Goal: Task Accomplishment & Management: Manage account settings

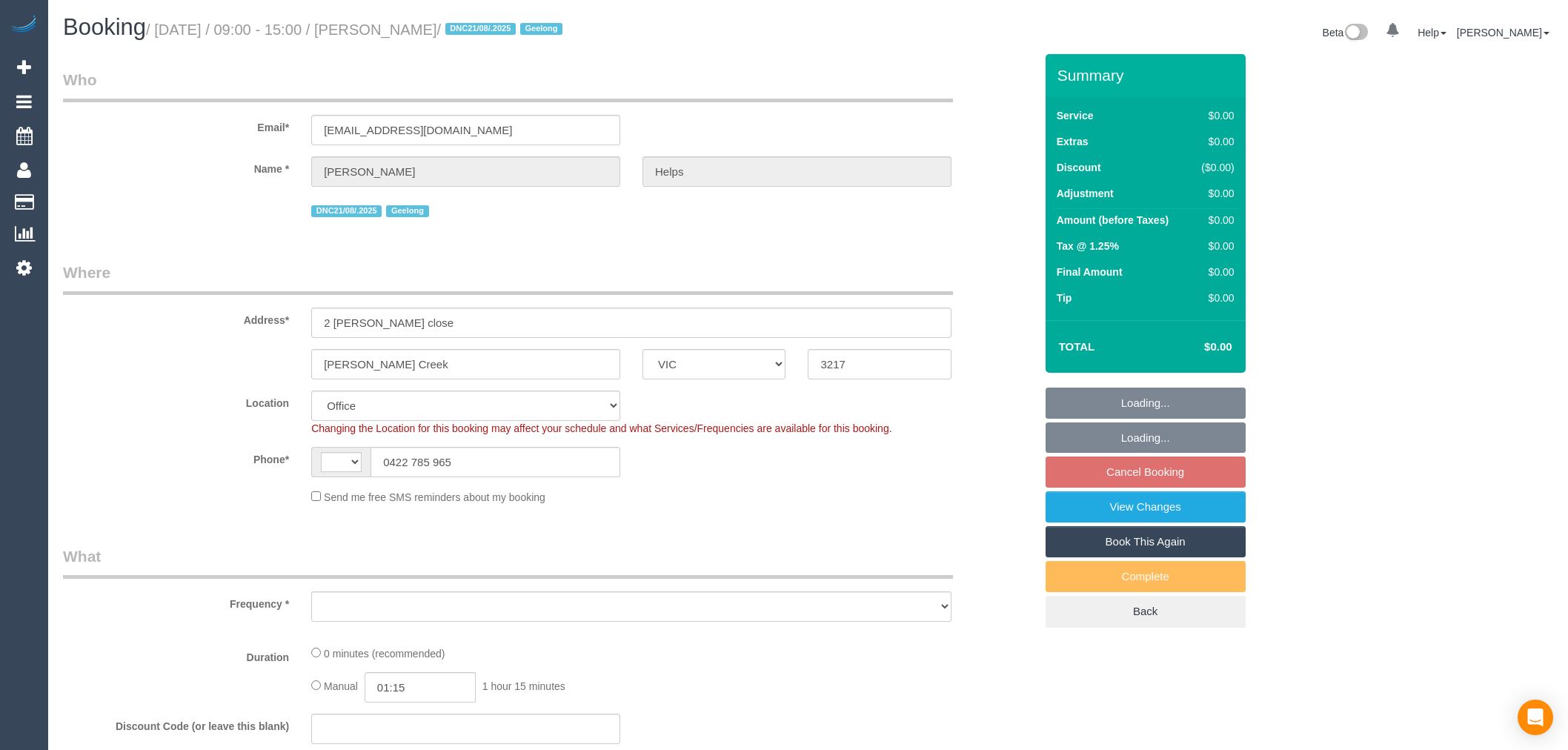
select select "VIC"
select select "string:AU"
select select "string:stripe-pm_1RuRpc2GScqysDRVkztFHtLl"
select select "number:28"
select select "number:14"
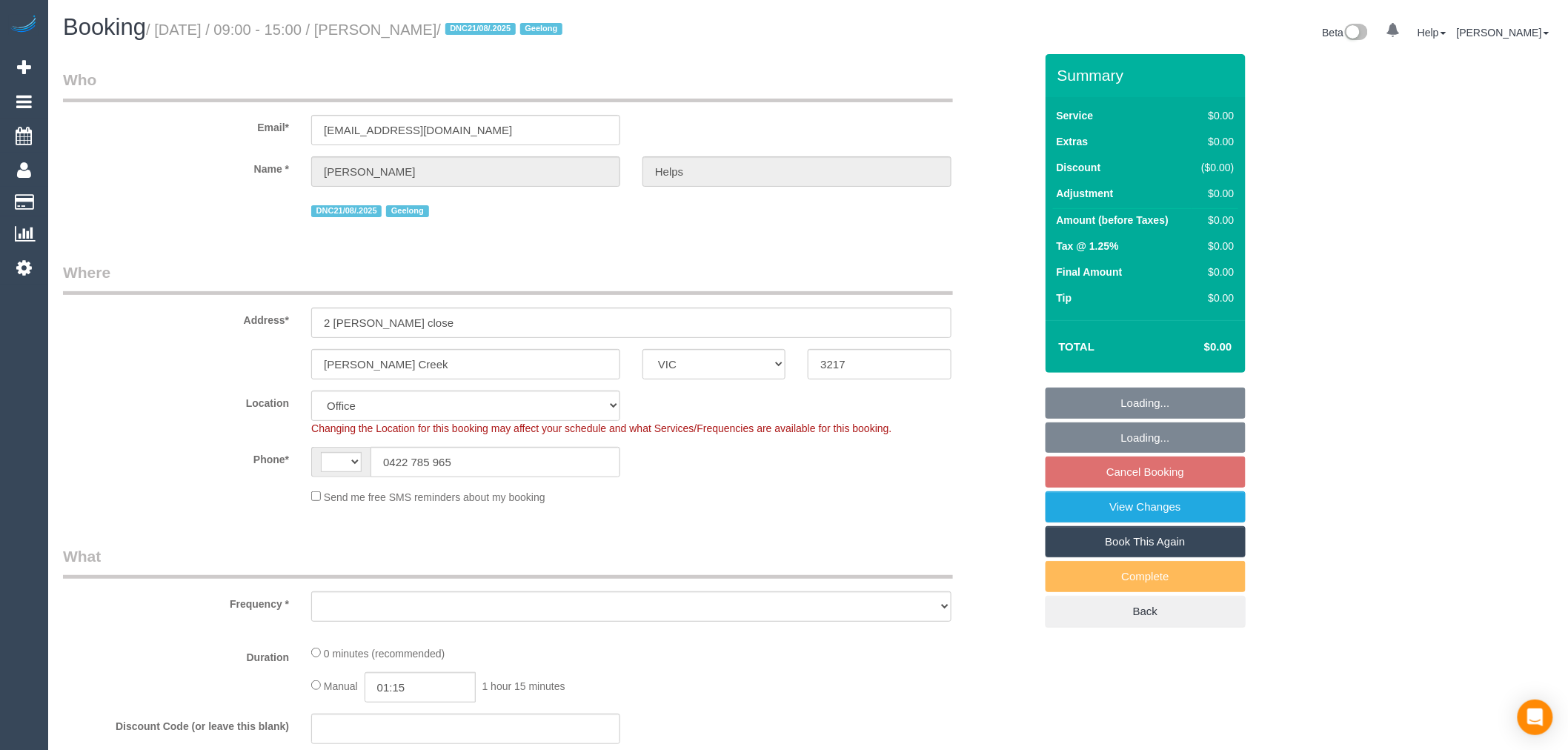
select select "number:18"
select select "number:24"
select select "number:26"
select select "object:709"
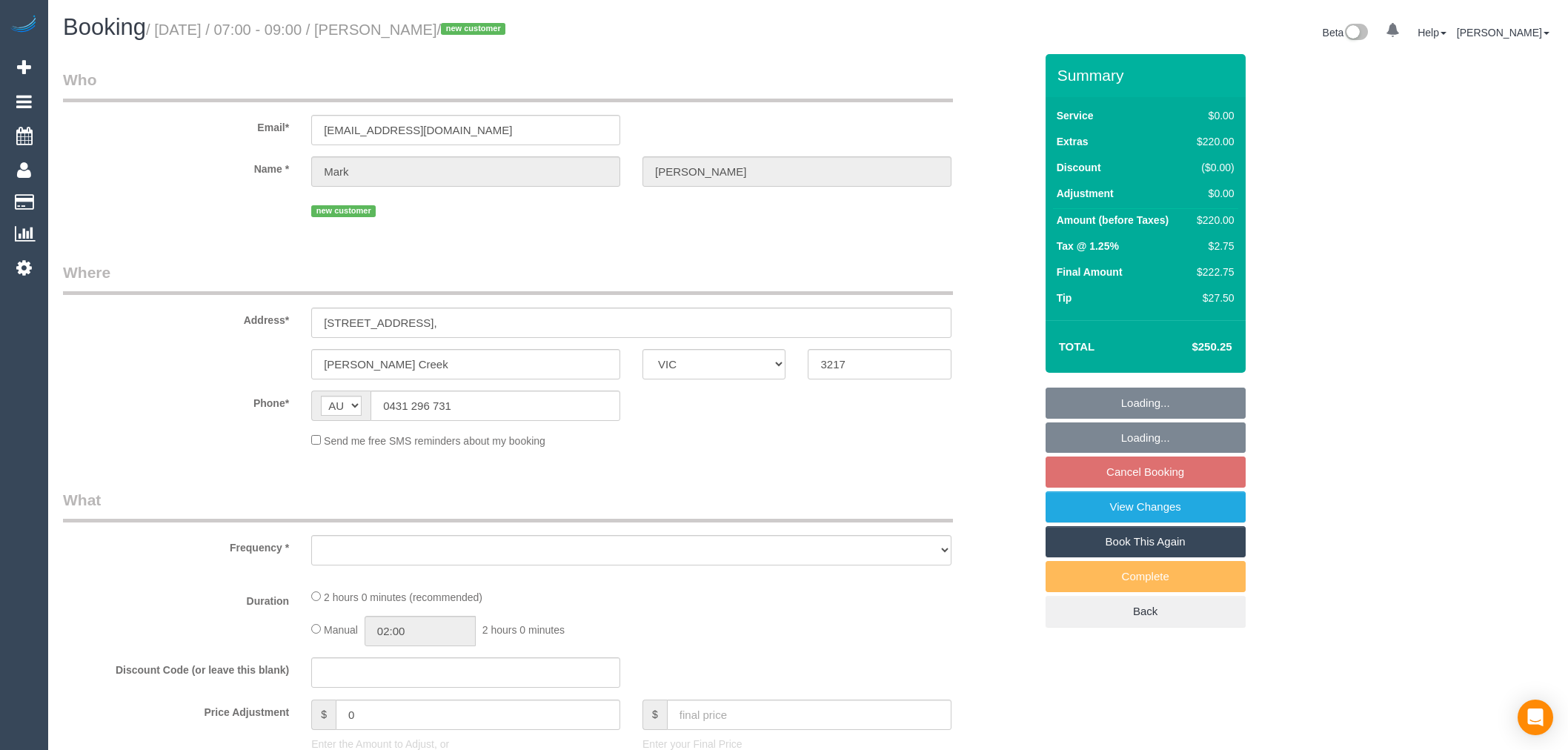
select select "VIC"
select select "string:stripe-pm_1S3TzI2GScqysDRVJ5ElNPQT"
select select "number:28"
select select "number:14"
select select "number:19"
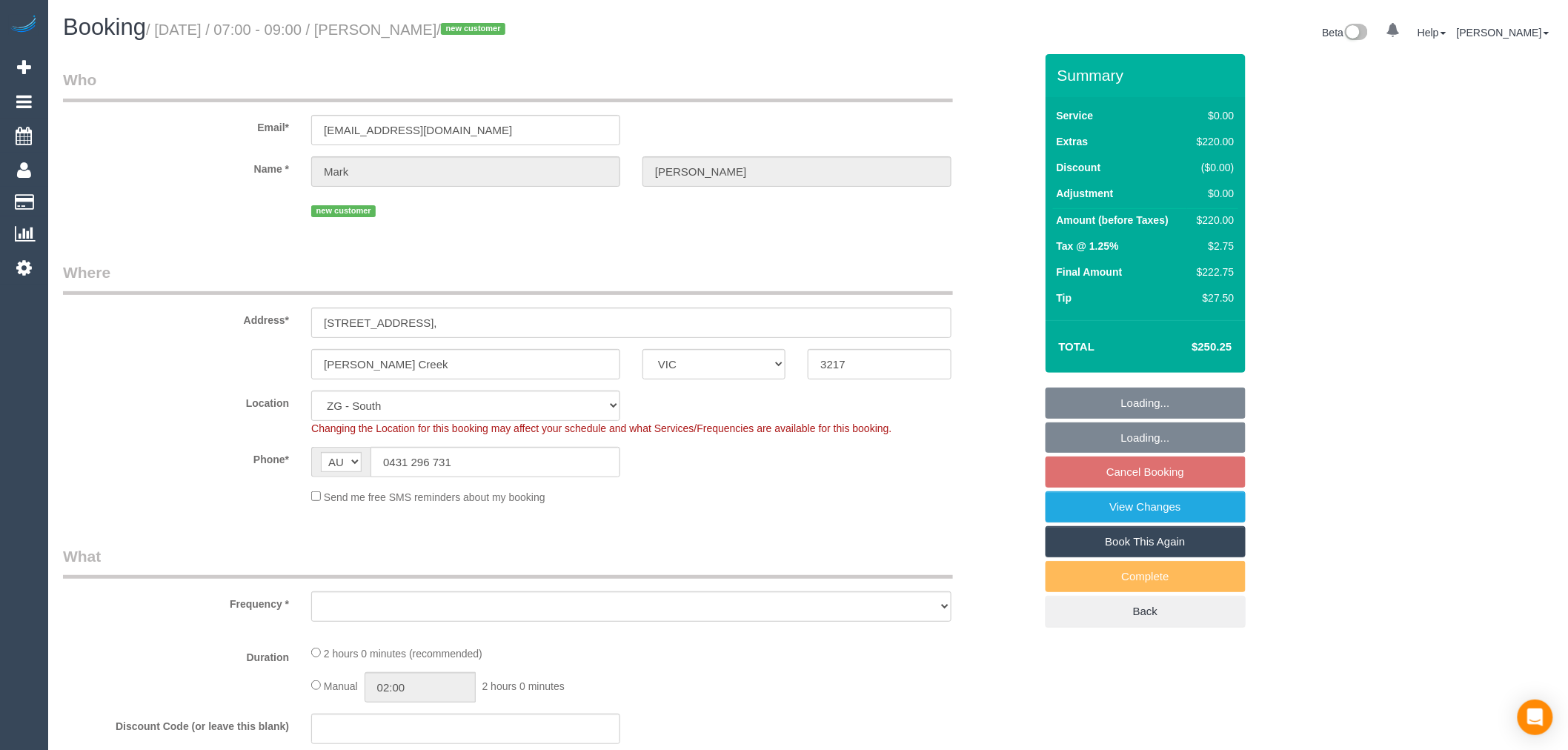
select select "object:766"
select select "spot1"
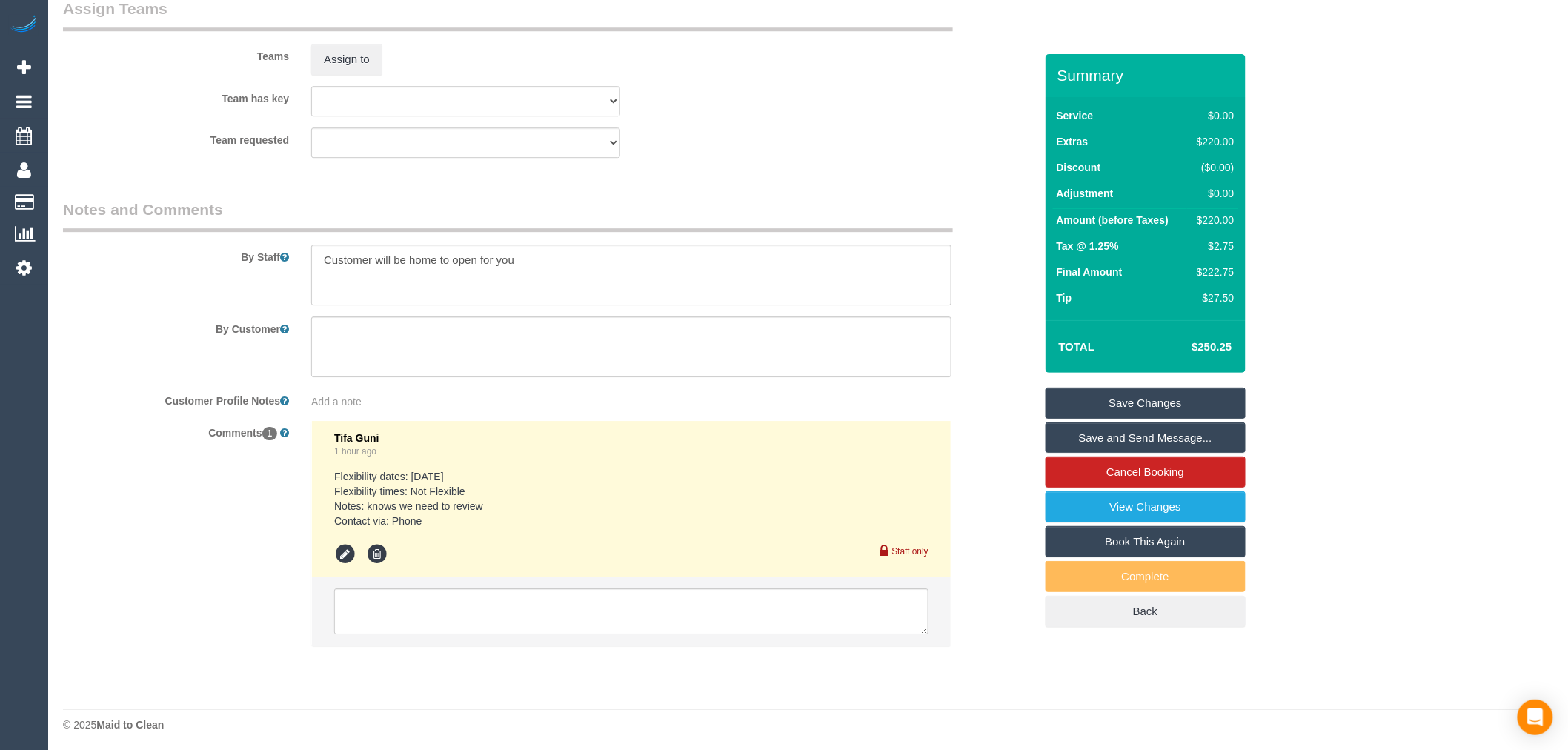
scroll to position [1764, 0]
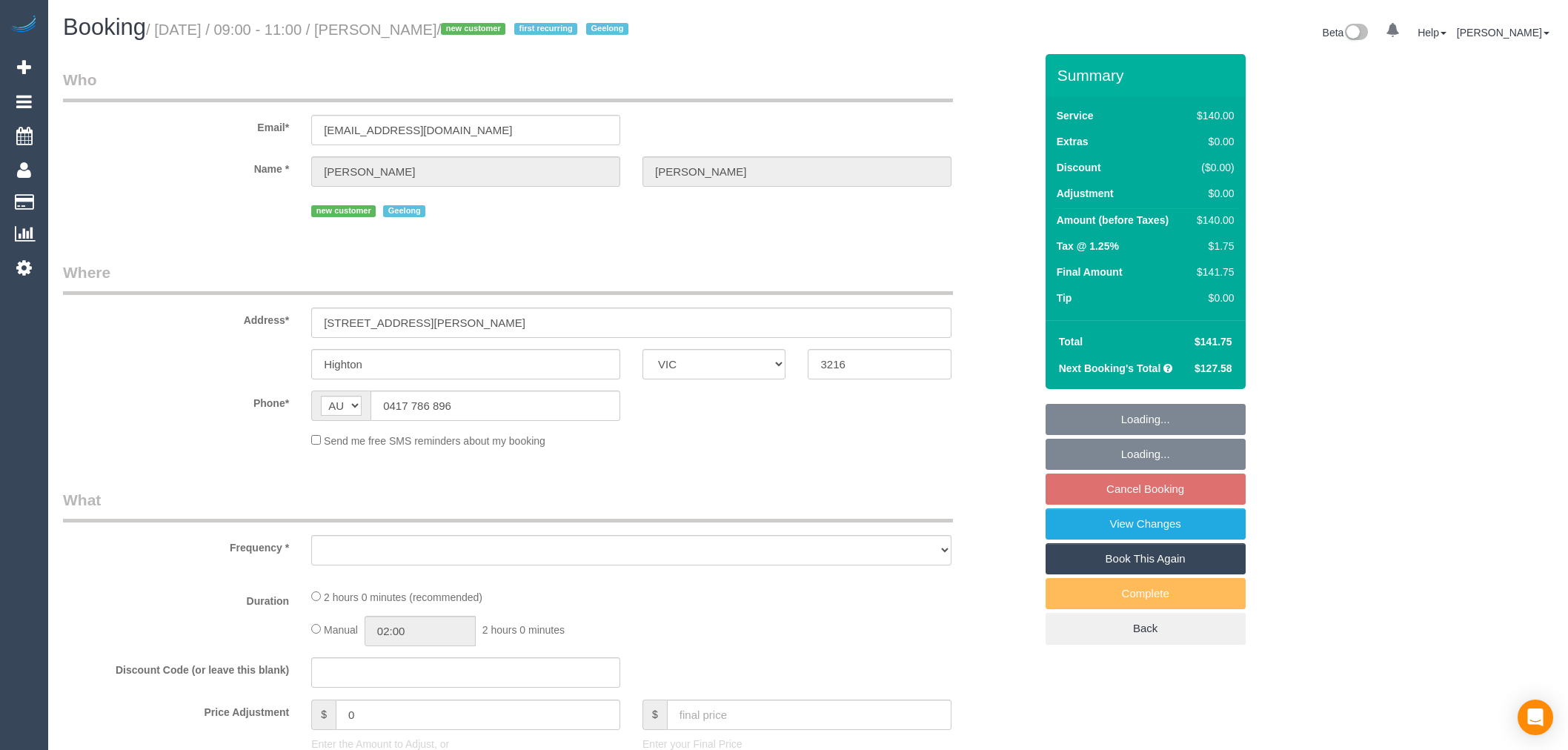
select select "VIC"
select select "string:stripe-pm_1S3VsQ2GScqysDRVl3yHSxyi"
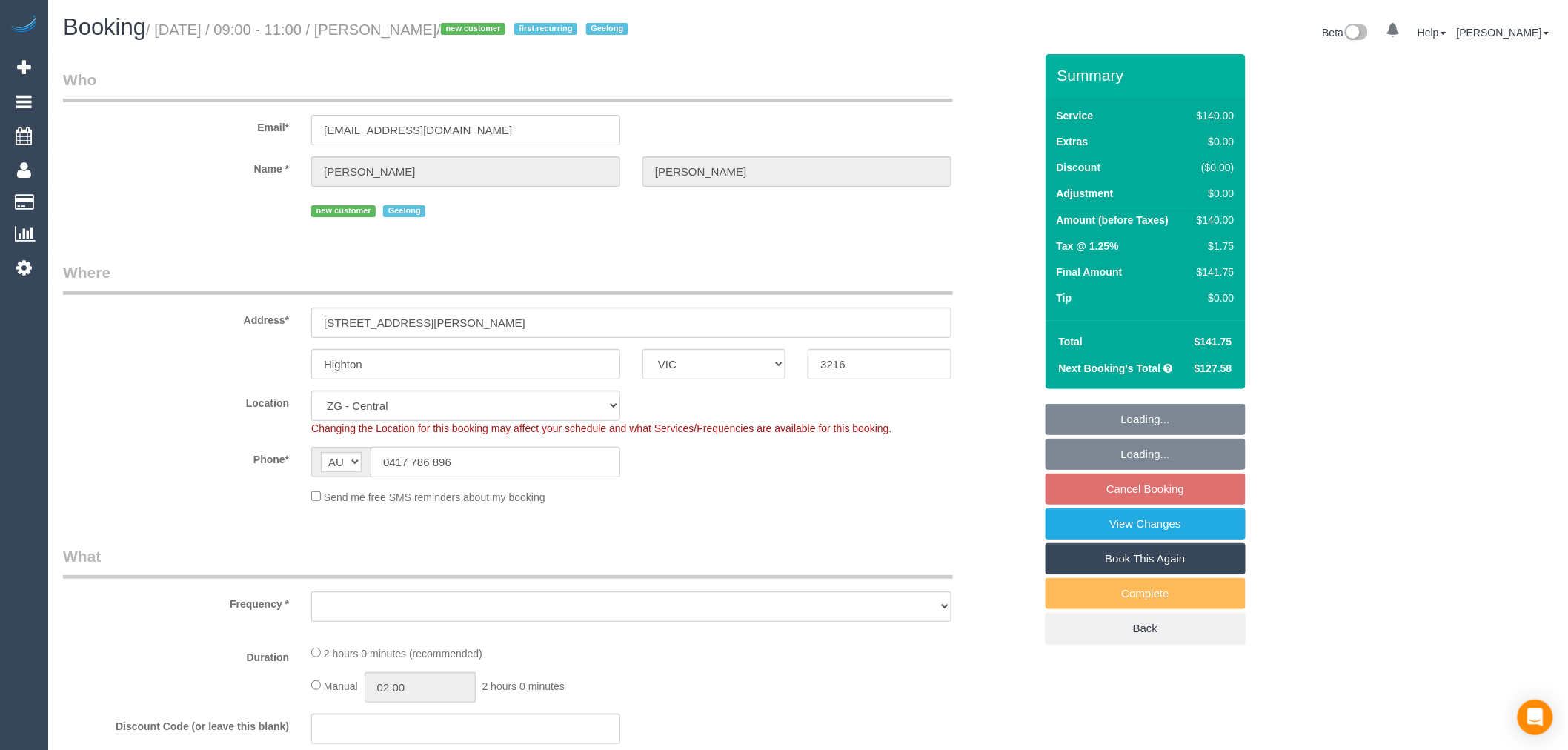
select select "object:619"
select select "spot3"
select select "number:27"
select select "number:14"
select select "number:19"
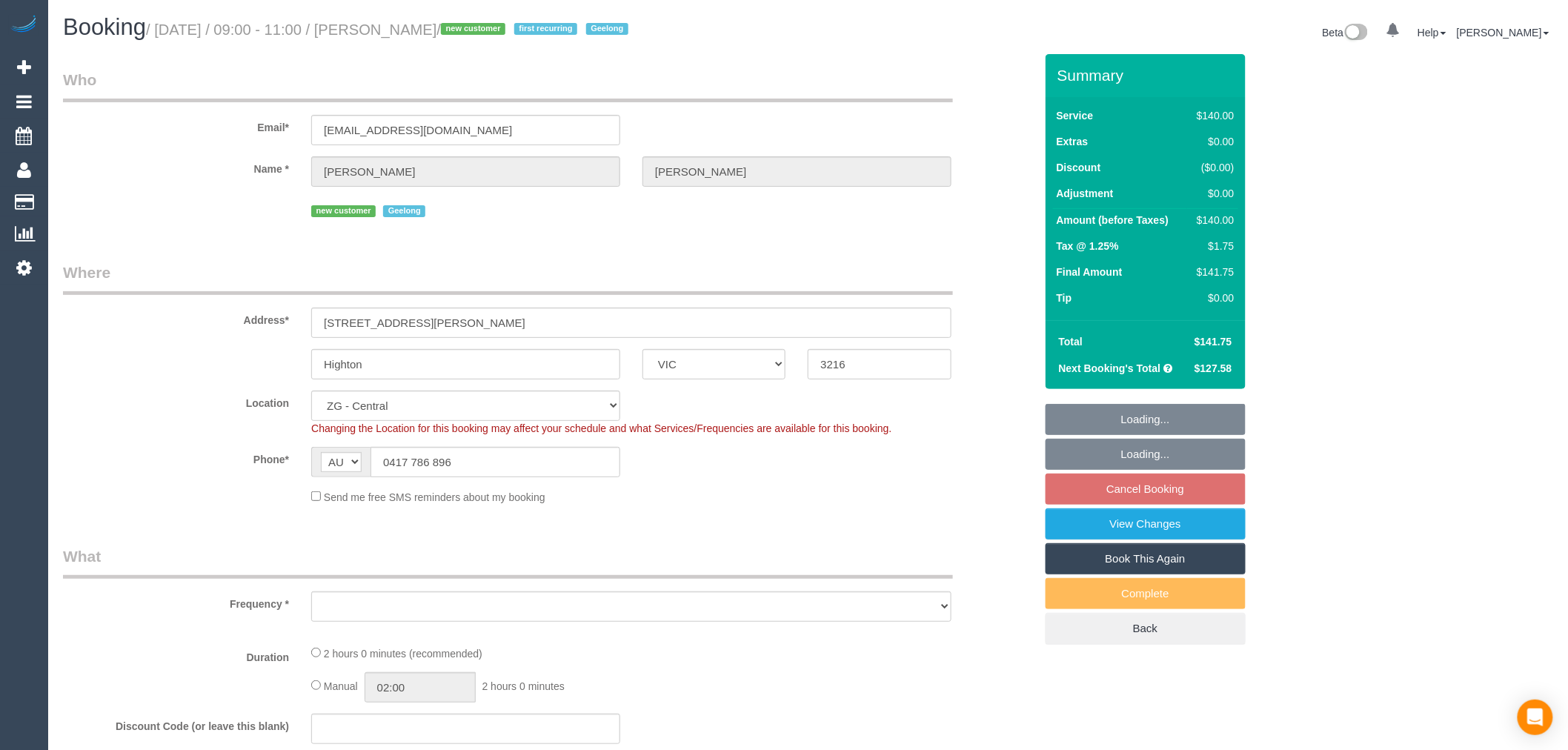
select select "number:24"
select select "number:34"
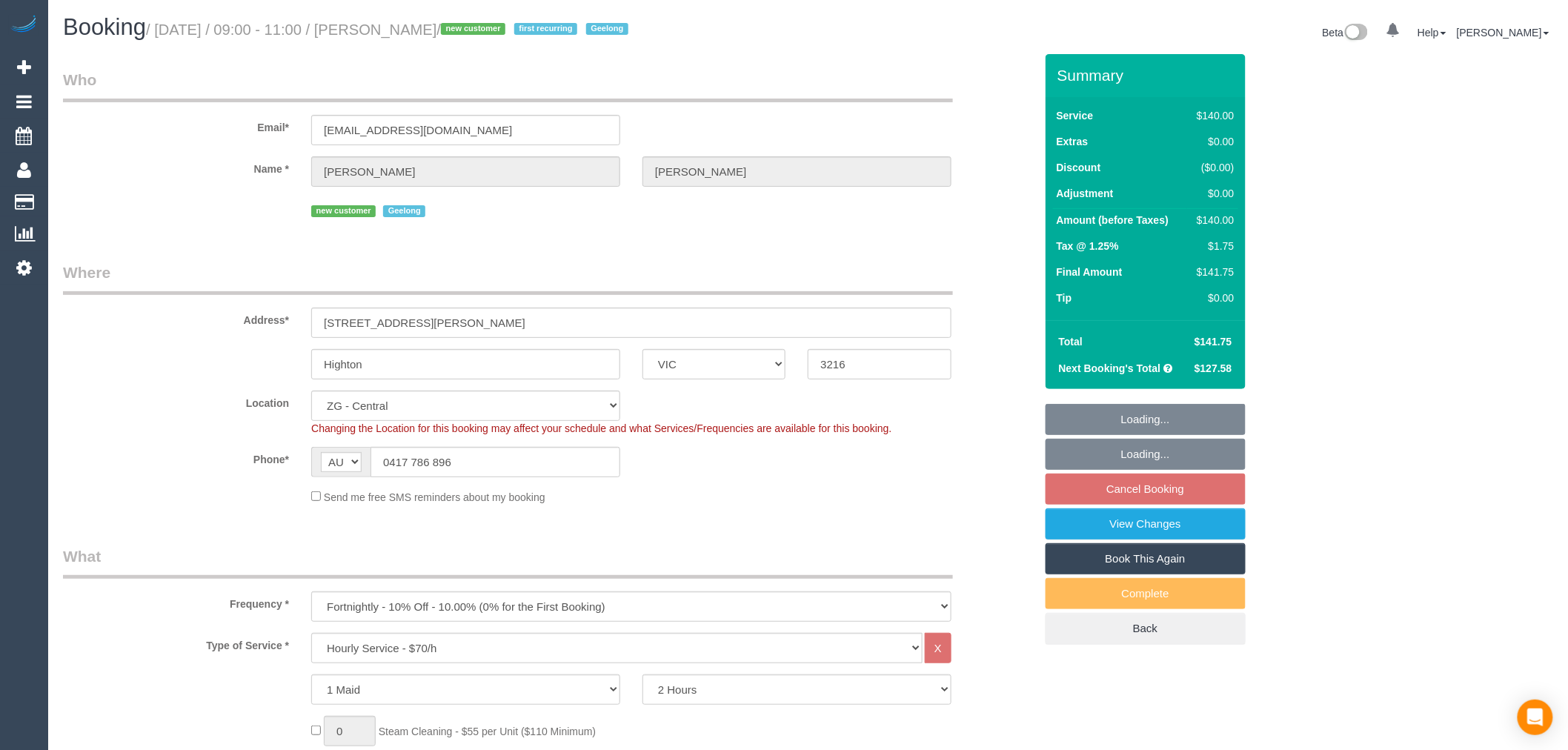
select select "object:939"
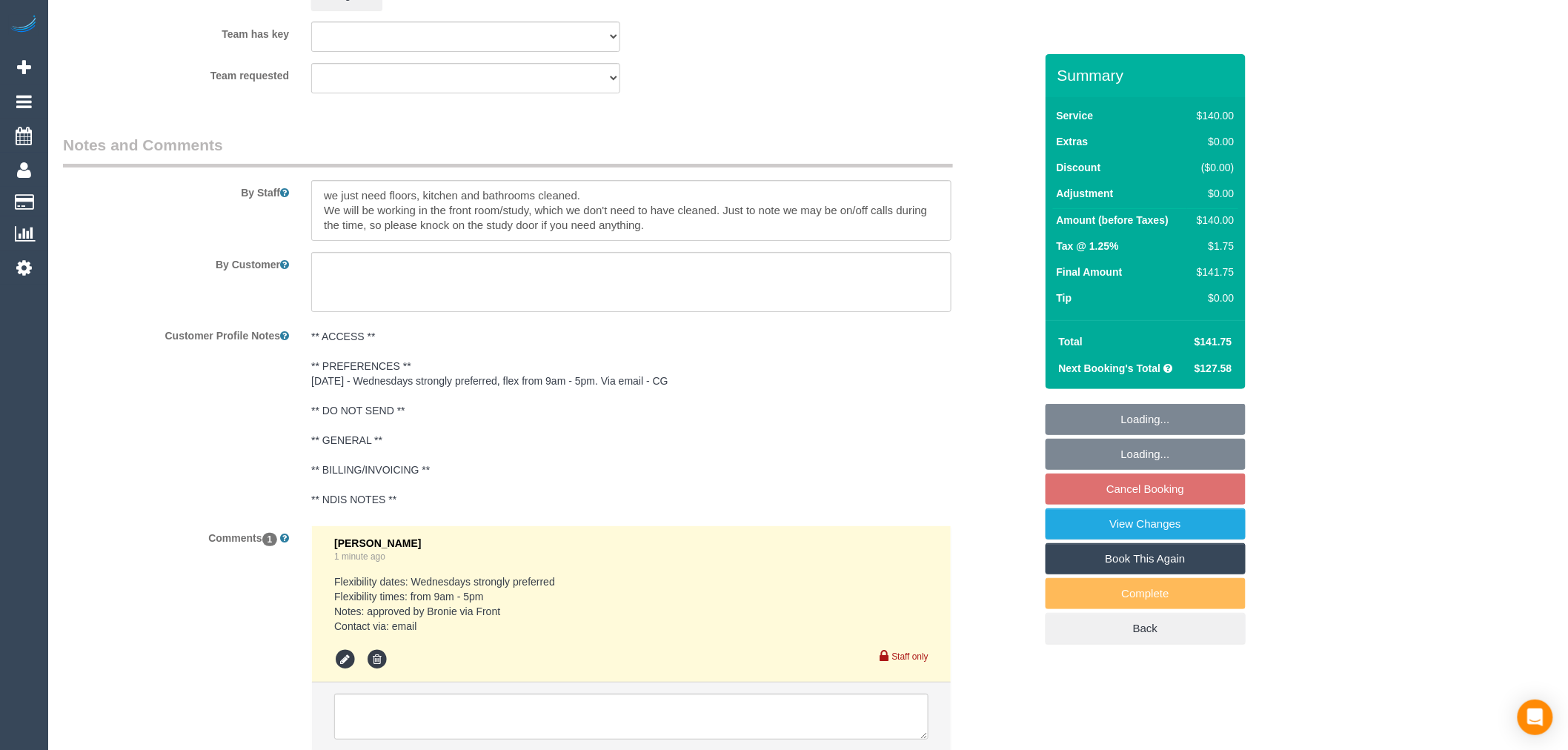
scroll to position [2383, 0]
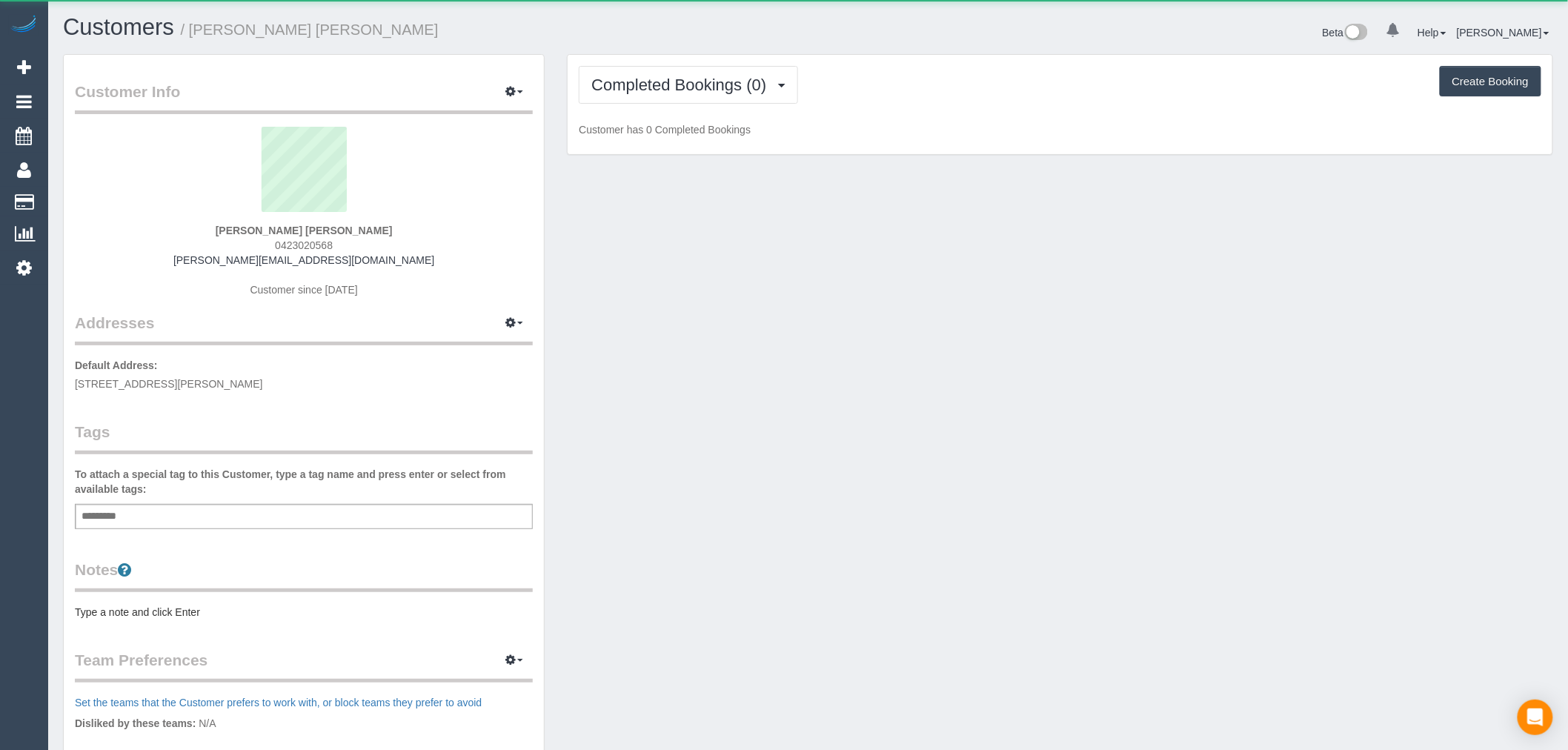
click at [694, 57] on div "Completed Bookings (0) Completed Bookings (0) Upcoming Bookings (12) Cancelled …" at bounding box center [1060, 105] width 985 height 100
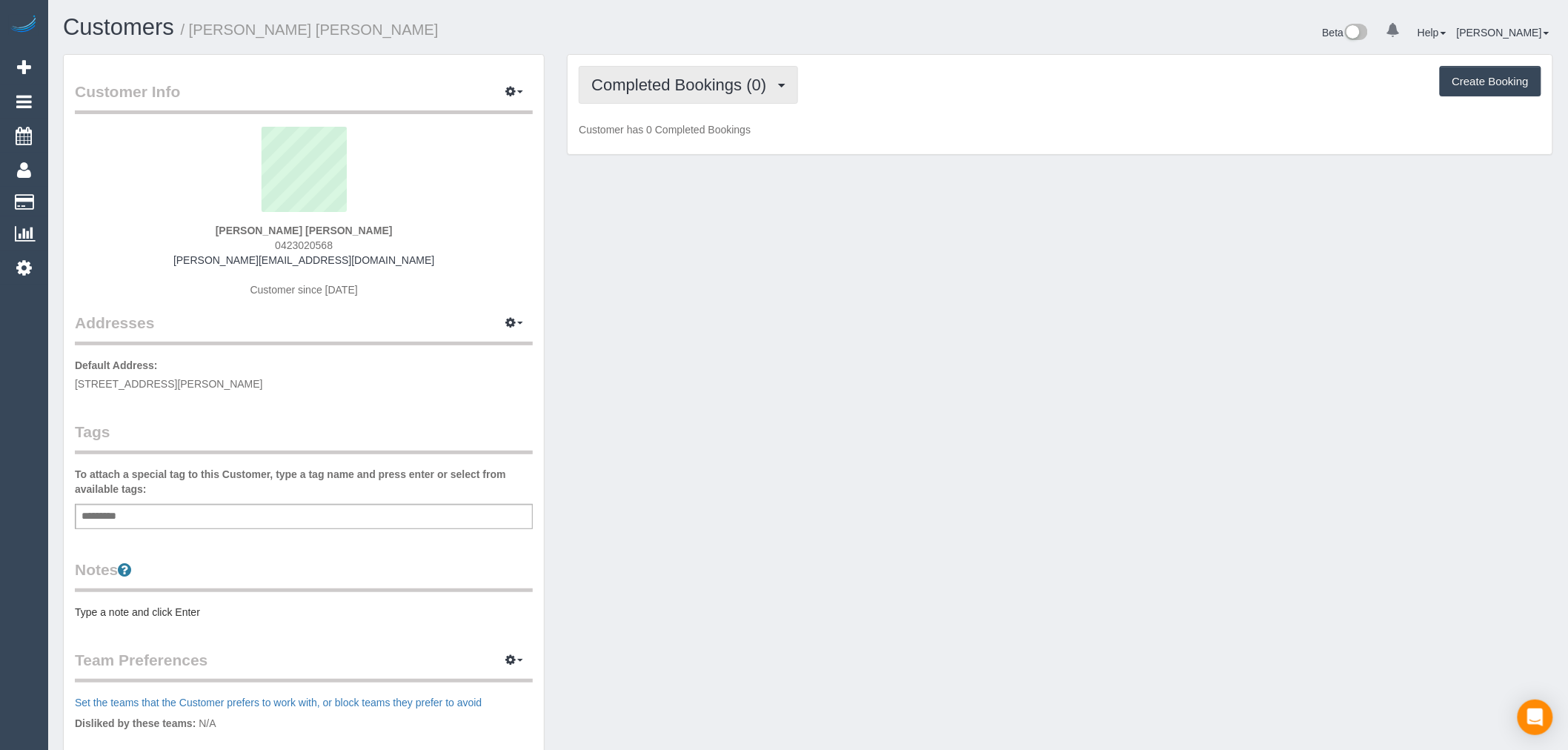
click at [697, 70] on button "Completed Bookings (0)" at bounding box center [689, 85] width 219 height 38
click at [726, 142] on link "Upcoming Bookings (12)" at bounding box center [658, 139] width 156 height 19
